Goal: Task Accomplishment & Management: Manage account settings

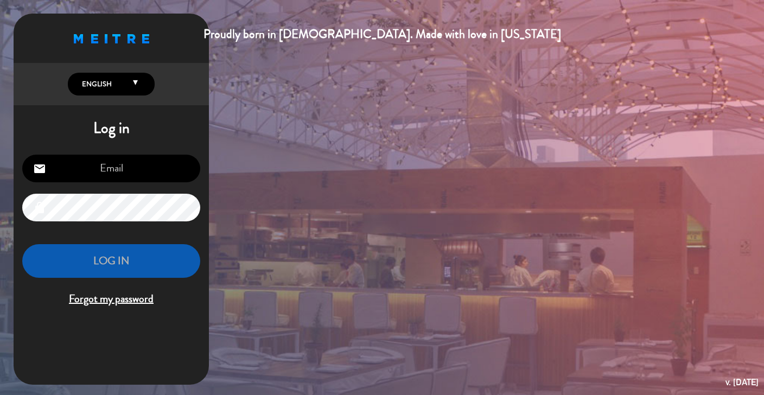
click at [113, 170] on input "email" at bounding box center [111, 169] width 178 height 28
type input "[DOMAIN_NAME][EMAIL_ADDRESS][DOMAIN_NAME]"
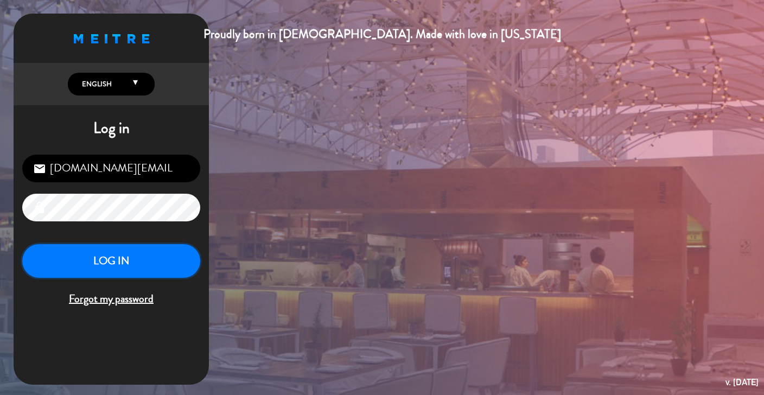
click at [145, 267] on button "LOG IN" at bounding box center [111, 261] width 178 height 34
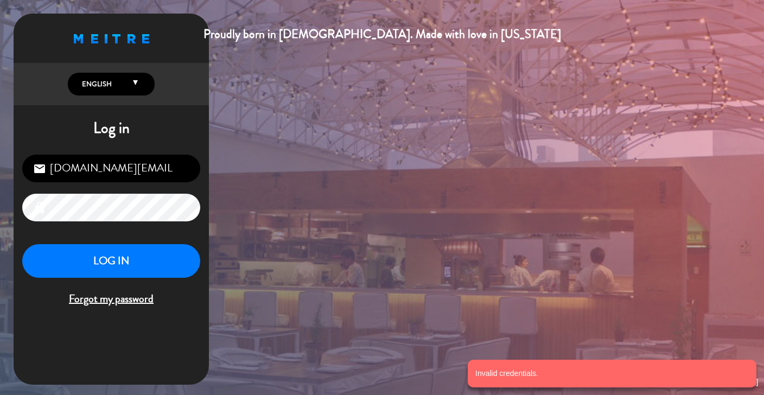
click at [183, 177] on input "[DOMAIN_NAME][EMAIL_ADDRESS][DOMAIN_NAME]" at bounding box center [111, 169] width 178 height 28
click at [183, 172] on input "[DOMAIN_NAME][EMAIL_ADDRESS][DOMAIN_NAME]" at bounding box center [111, 169] width 178 height 28
click at [161, 175] on input "[DOMAIN_NAME][EMAIL_ADDRESS][DOMAIN_NAME]" at bounding box center [111, 169] width 178 height 28
click at [162, 172] on input "[DOMAIN_NAME][EMAIL_ADDRESS][DOMAIN_NAME]" at bounding box center [111, 169] width 178 height 28
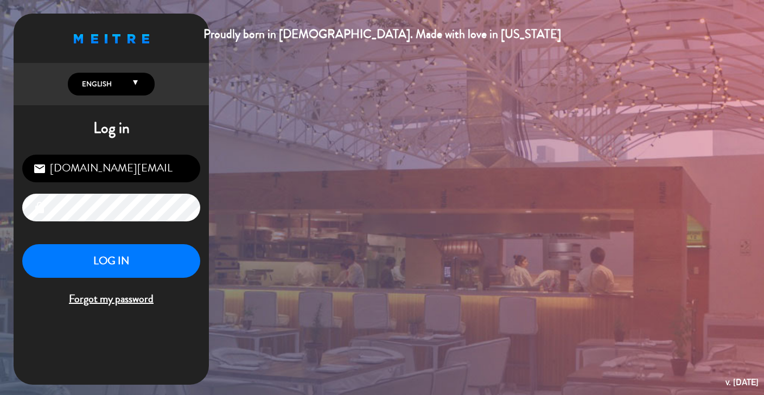
click at [96, 168] on input "[DOMAIN_NAME][EMAIL_ADDRESS][DOMAIN_NAME]" at bounding box center [111, 169] width 178 height 28
click at [117, 270] on button "LOG IN" at bounding box center [111, 261] width 178 height 34
